Goal: Information Seeking & Learning: Learn about a topic

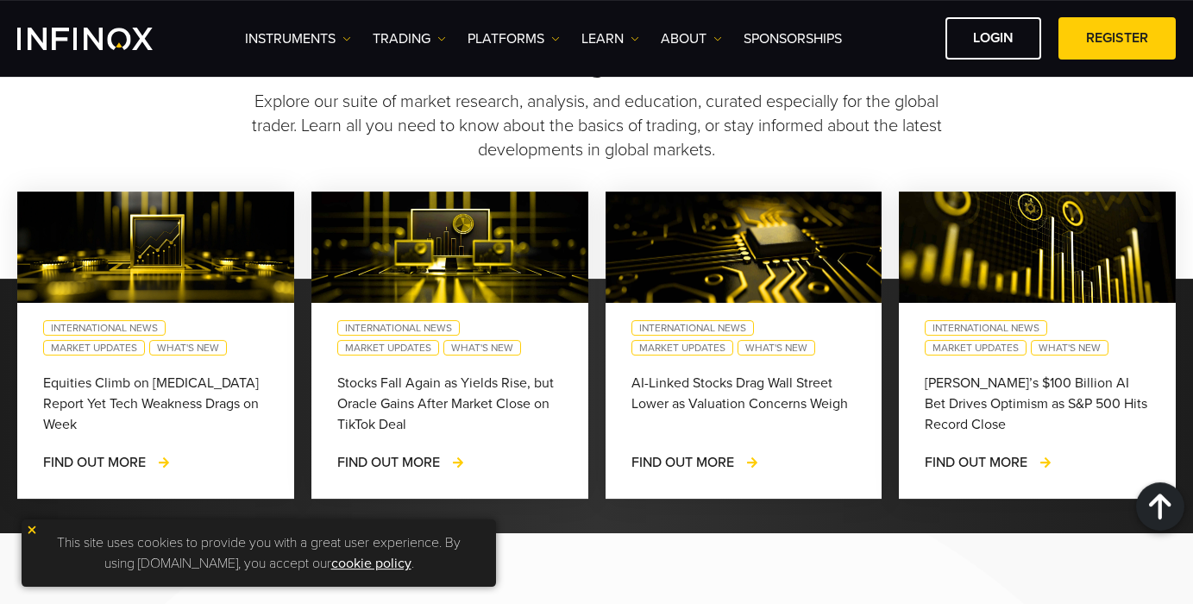
scroll to position [1335, 0]
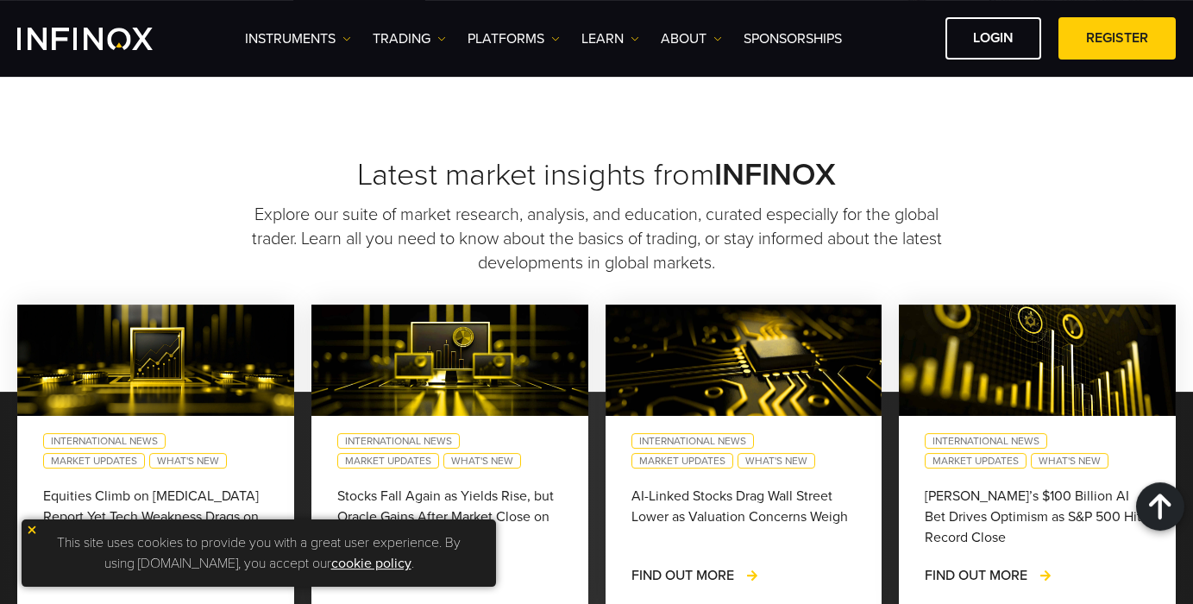
click at [34, 530] on img at bounding box center [32, 530] width 12 height 12
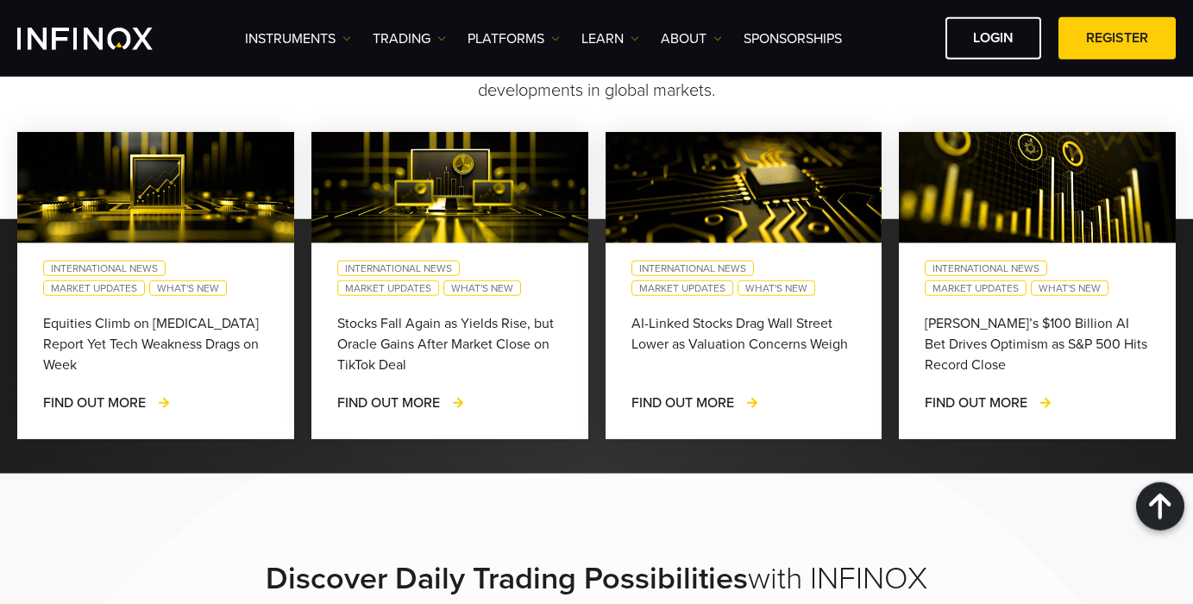
scroll to position [1402, 0]
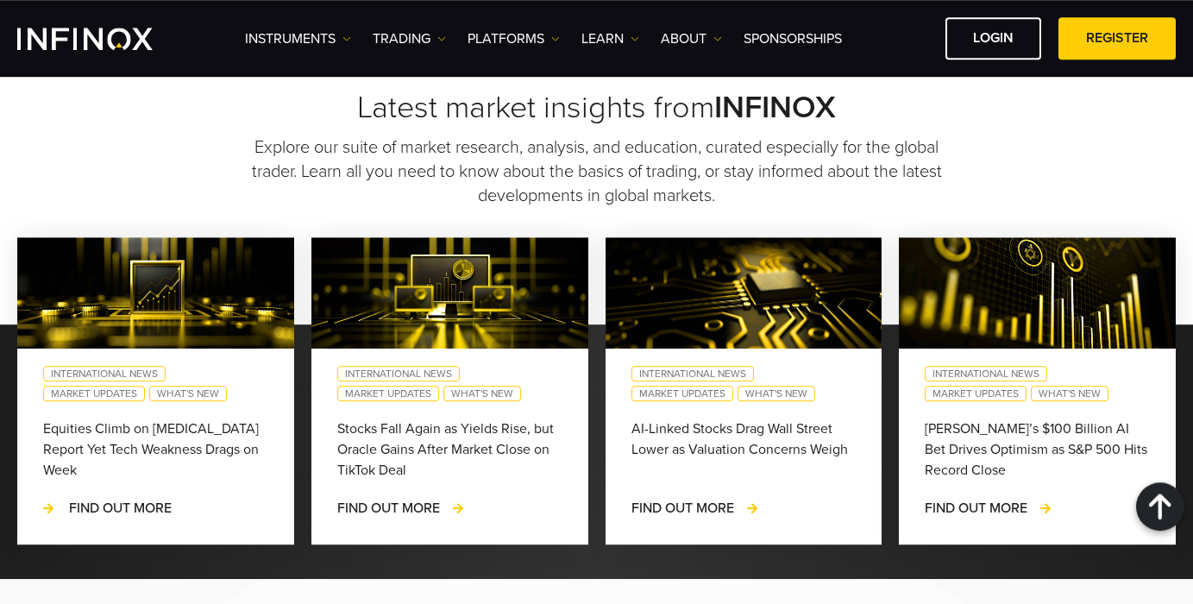
click at [106, 513] on span "FIND OUT MORE" at bounding box center [120, 508] width 103 height 17
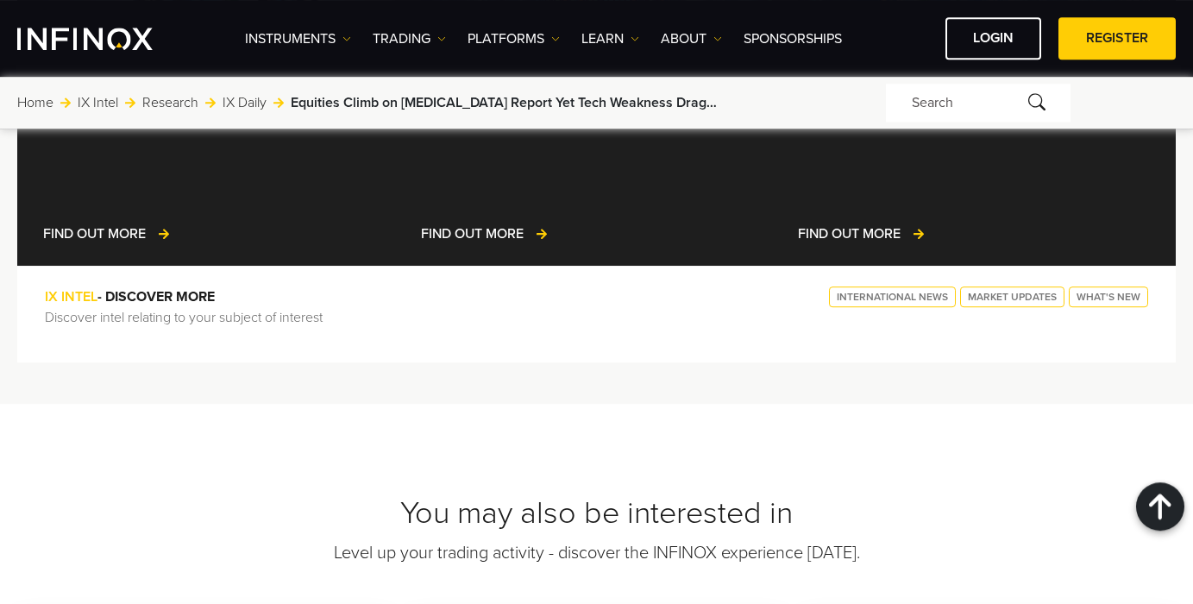
scroll to position [4481, 0]
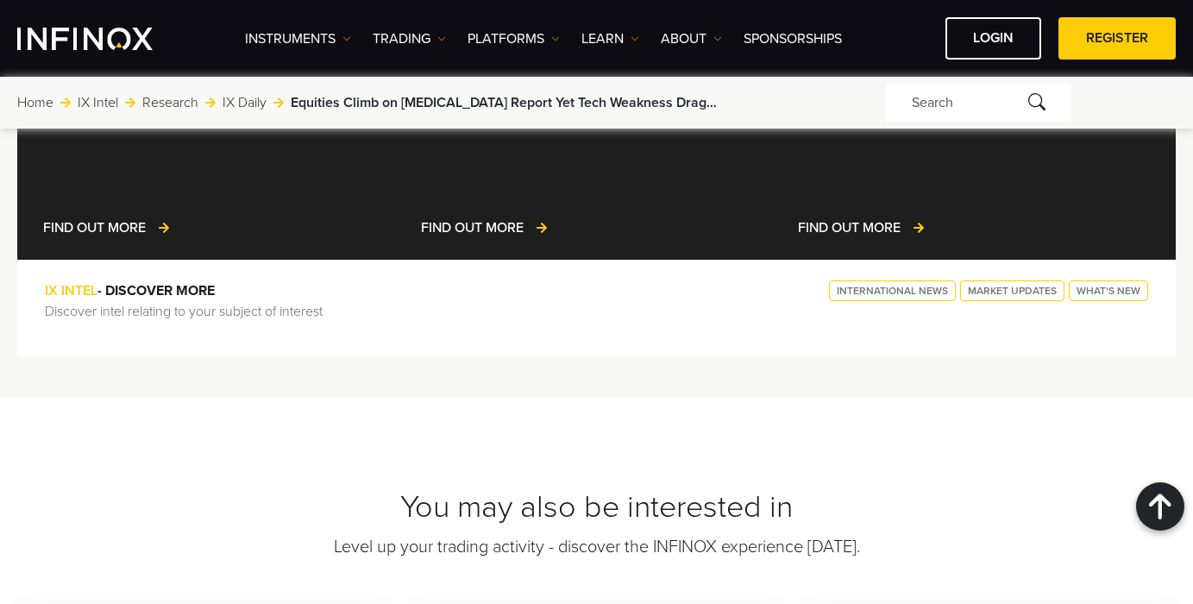
click at [244, 100] on link "IX Daily" at bounding box center [245, 102] width 44 height 21
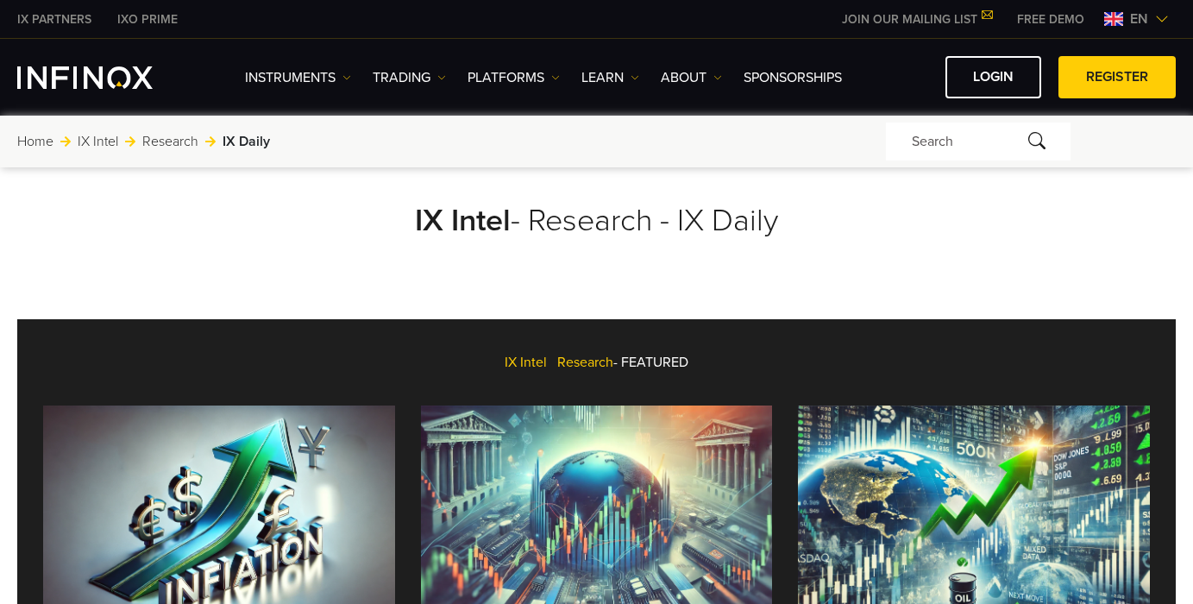
click at [1148, 18] on span "en" at bounding box center [1139, 19] width 32 height 21
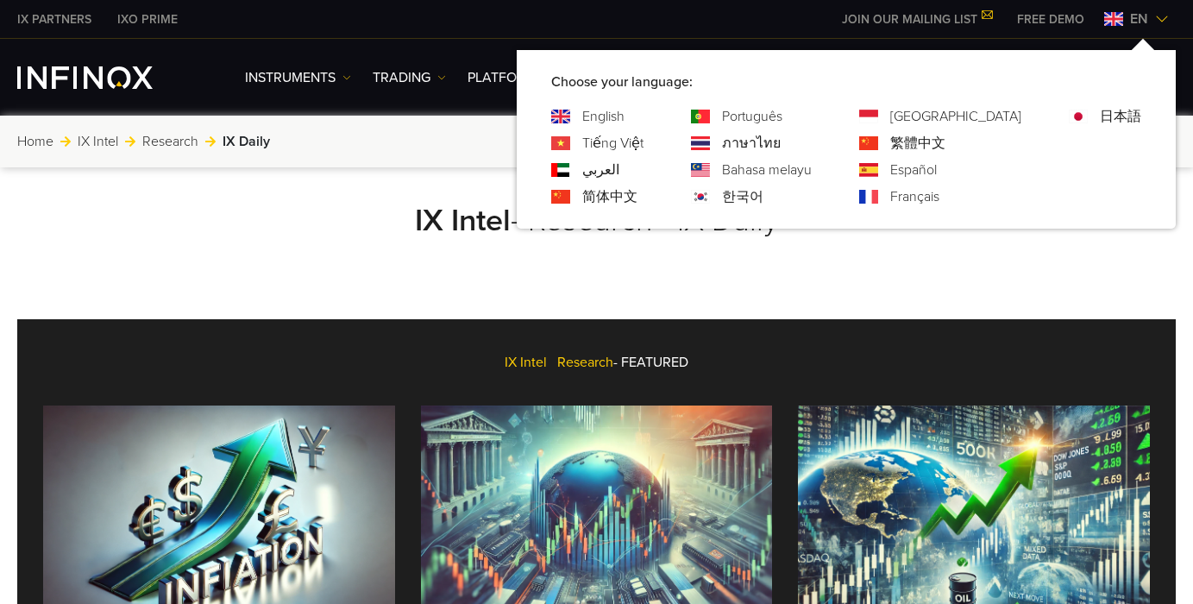
click at [638, 197] on link "简体中文" at bounding box center [609, 196] width 55 height 21
